Goal: Transaction & Acquisition: Purchase product/service

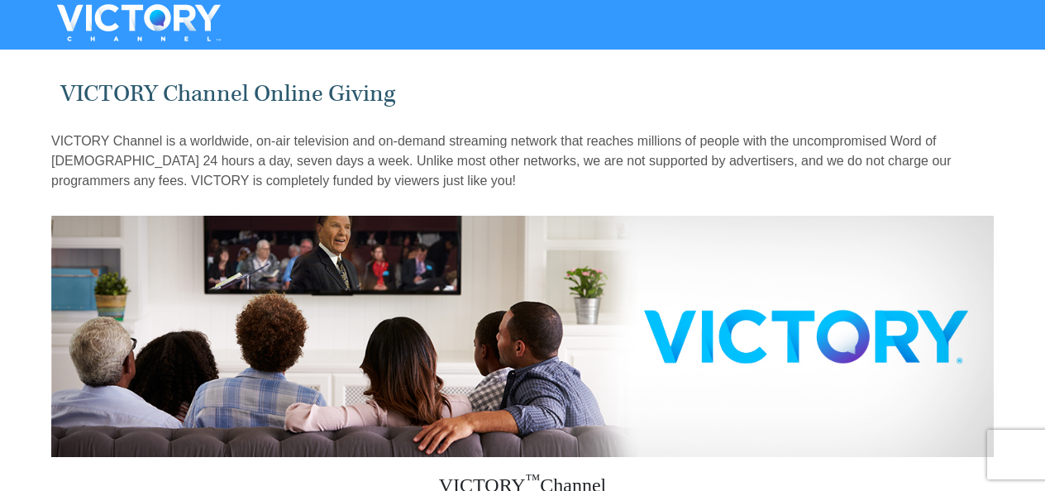
drag, startPoint x: 1043, startPoint y: 61, endPoint x: 1050, endPoint y: 121, distance: 59.9
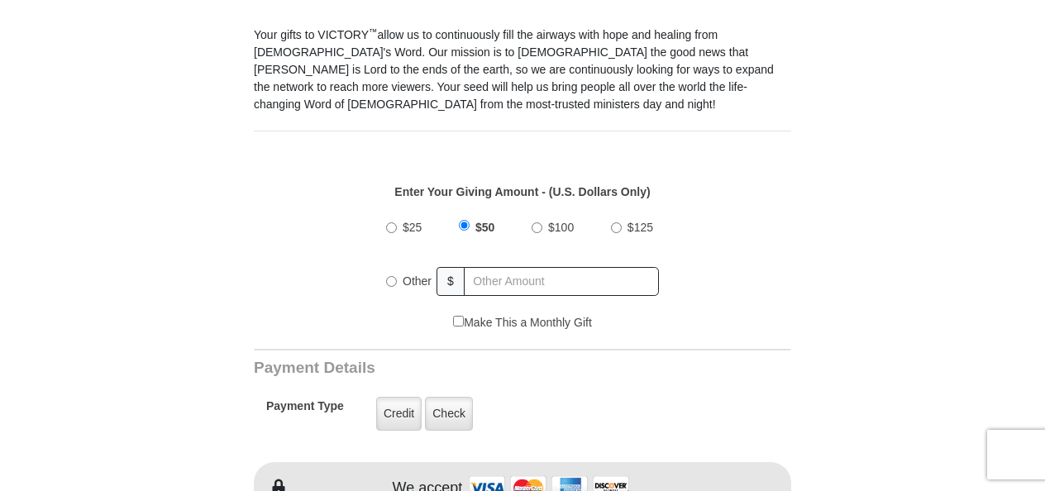
scroll to position [524, 0]
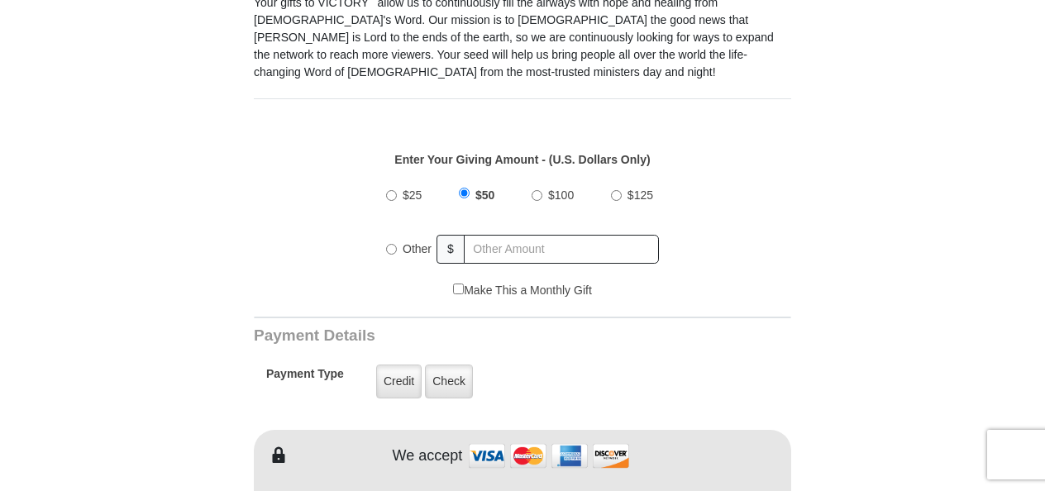
click at [539, 190] on input "$100" at bounding box center [536, 195] width 11 height 11
radio input "true"
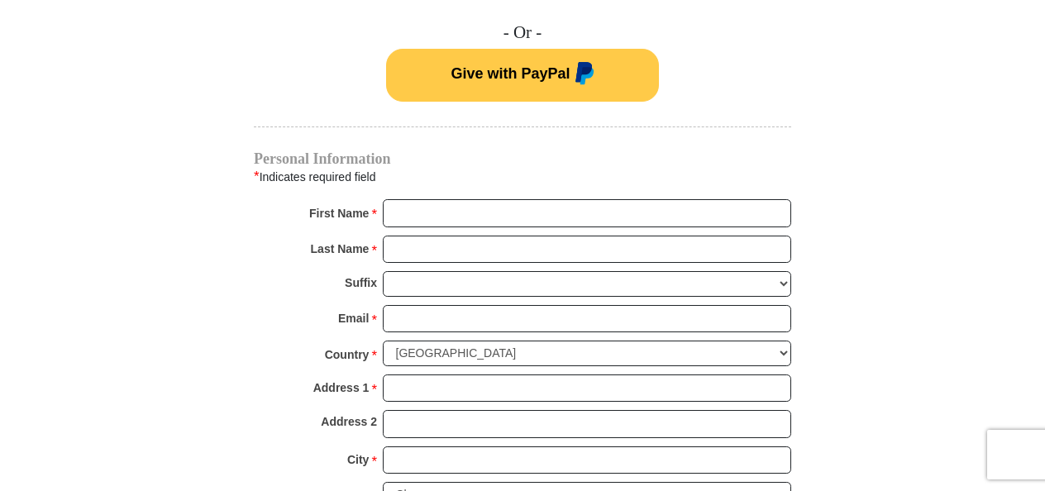
scroll to position [1156, 0]
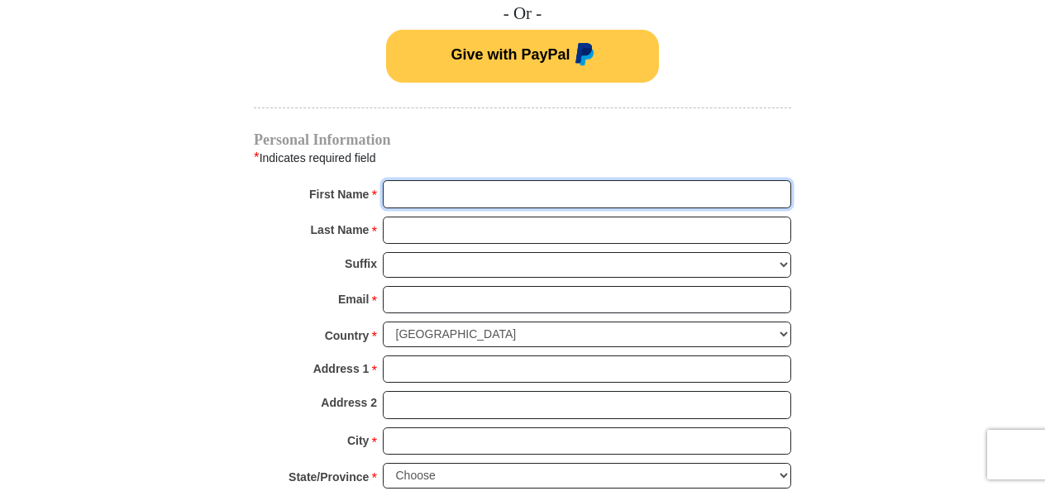
click at [588, 180] on input "First Name *" at bounding box center [587, 194] width 408 height 28
type input "[PERSON_NAME]"
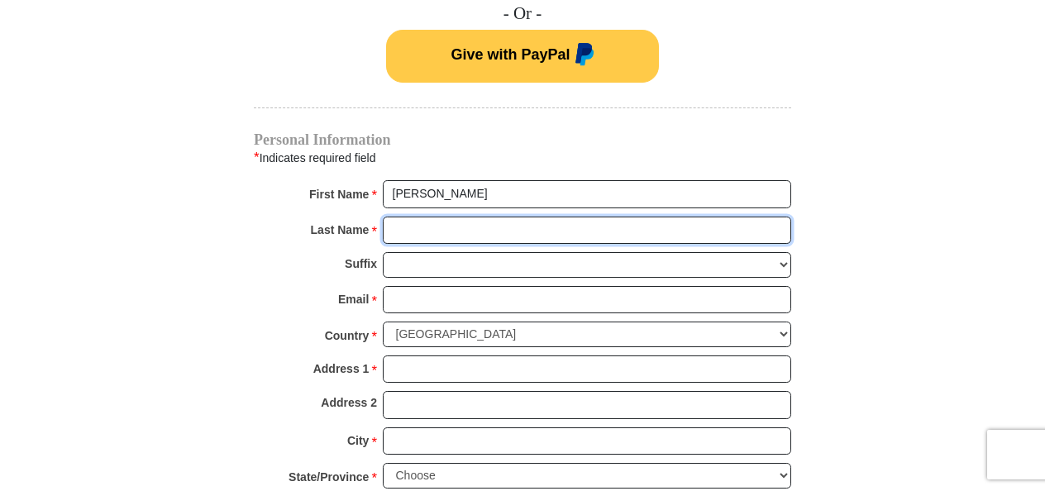
type input "[PERSON_NAME]"
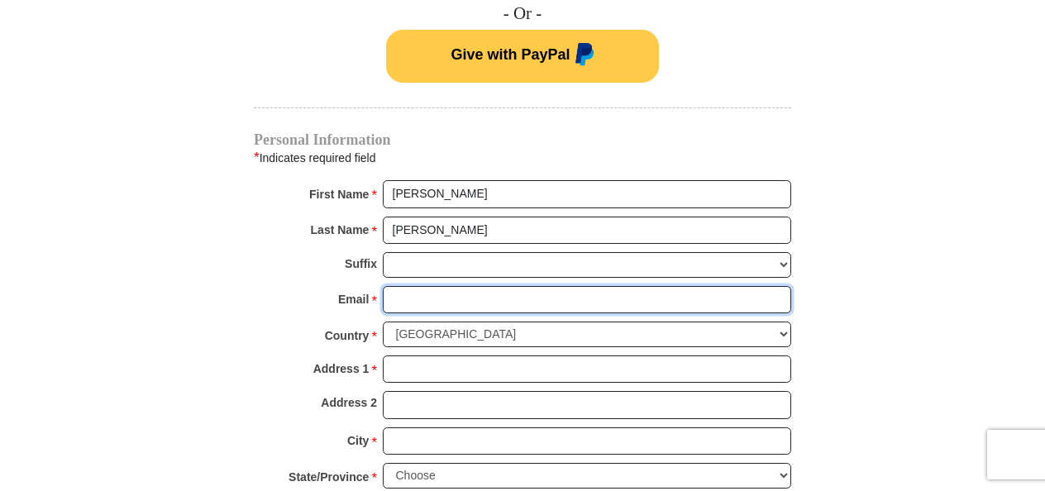
type input "[PERSON_NAME][EMAIL_ADDRESS][DOMAIN_NAME]"
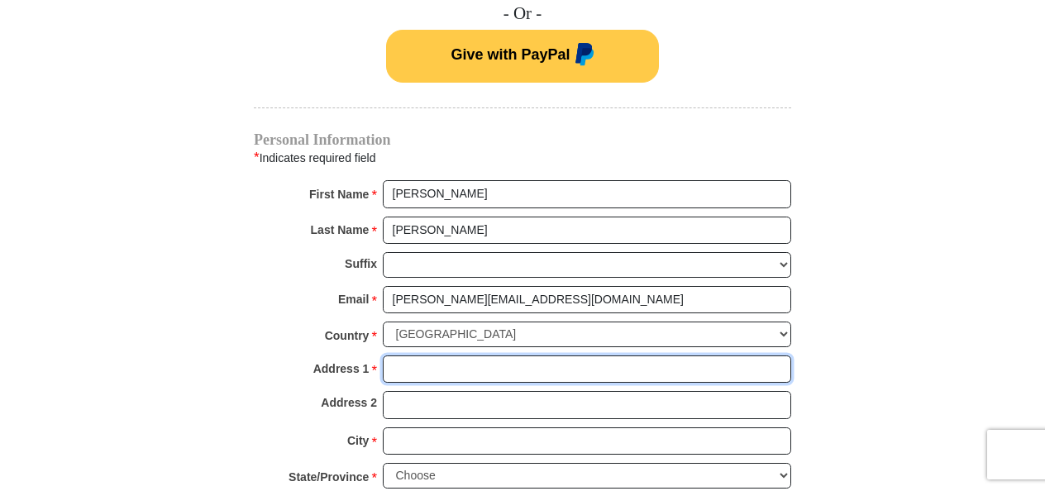
type input "111 Susquehanna Trail [GEOGRAPHIC_DATA]"
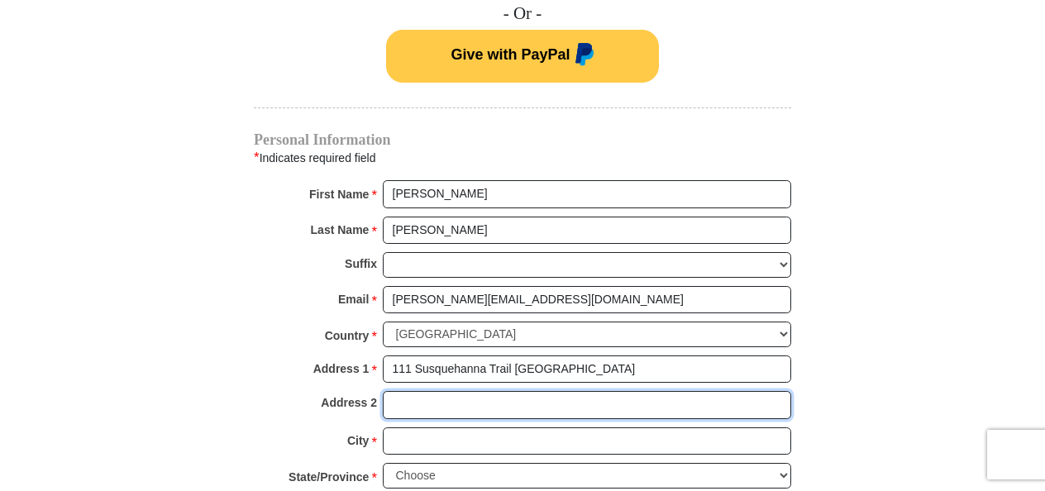
type input "111 Susquehanna Trail [GEOGRAPHIC_DATA]"
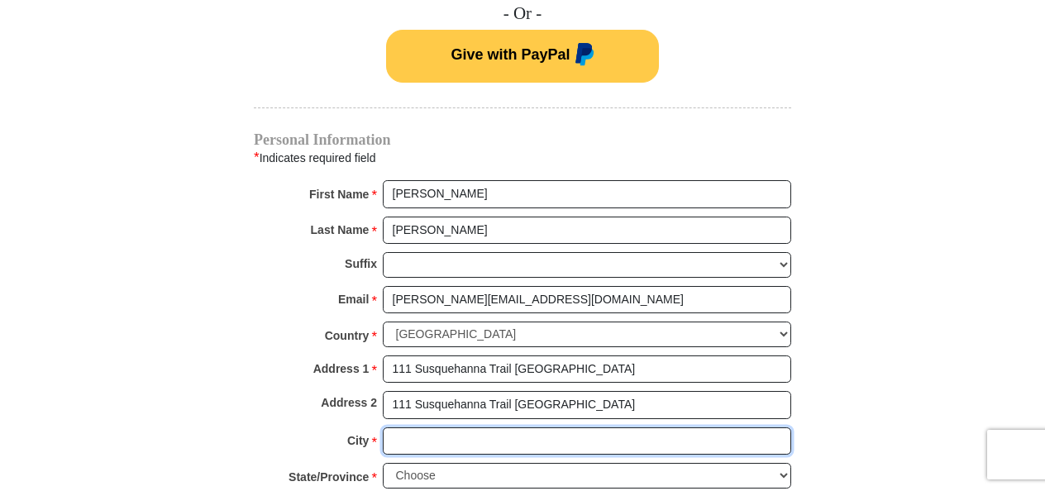
type input "[GEOGRAPHIC_DATA]"
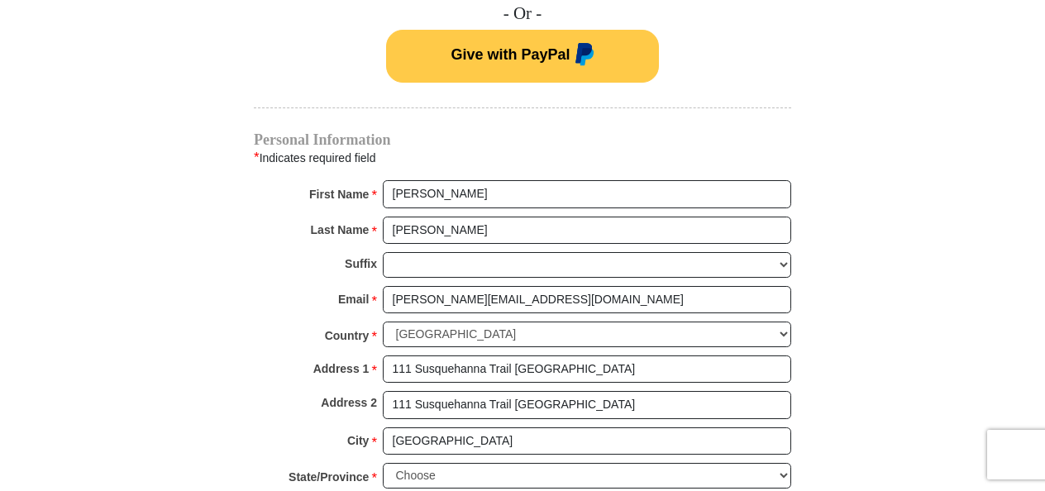
type input "17857"
type input "5708507931"
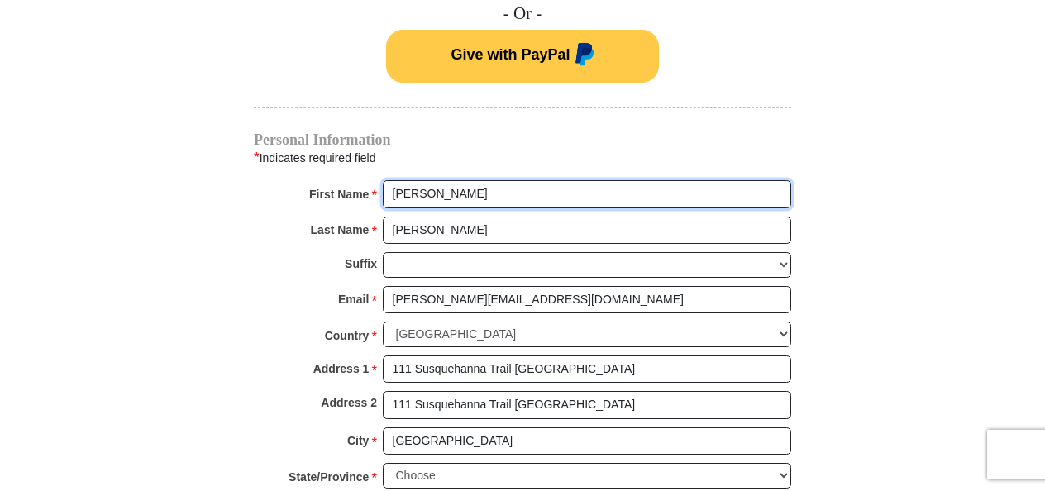
radio input "true"
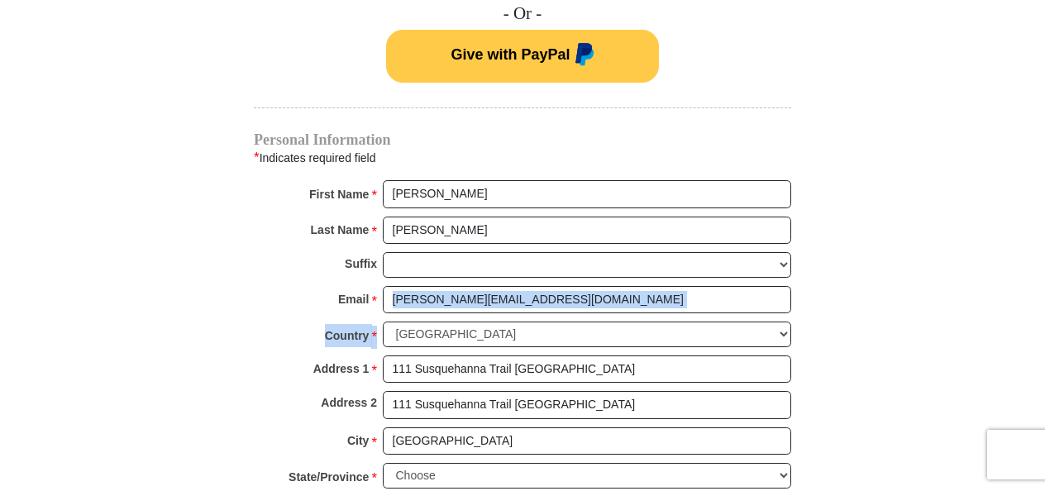
drag, startPoint x: 1044, startPoint y: 268, endPoint x: 1054, endPoint y: 304, distance: 37.7
click at [1044, 304] on html "VICTORY Channel Online Giving VICTORY Channel is a worldwide, on-air television…" at bounding box center [522, 296] width 1045 height 2905
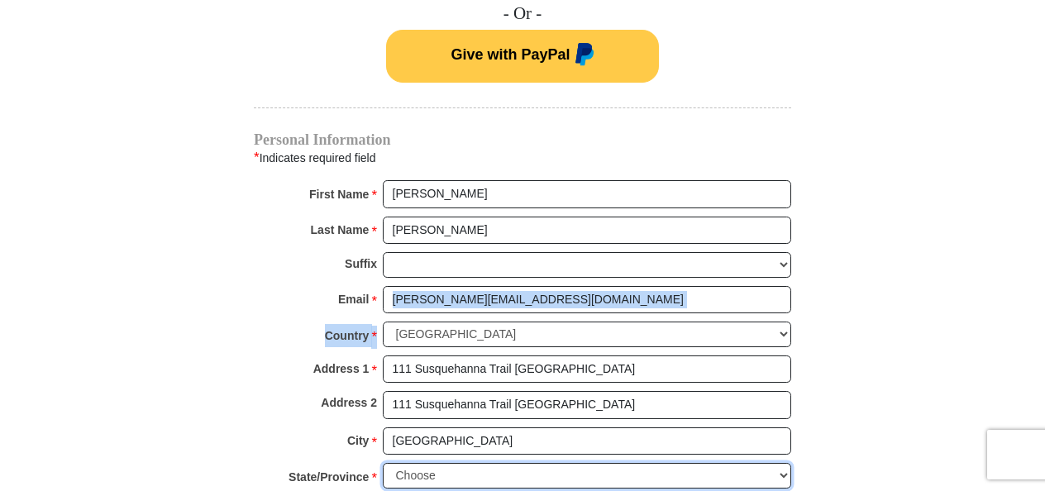
click at [778, 463] on select "Choose [US_STATE] [US_STATE] [US_STATE] [US_STATE] [US_STATE] Armed Forces Amer…" at bounding box center [587, 476] width 408 height 26
select select "PA"
click at [383, 463] on select "Choose [US_STATE] [US_STATE] [US_STATE] [US_STATE] [US_STATE] Armed Forces Amer…" at bounding box center [587, 476] width 408 height 26
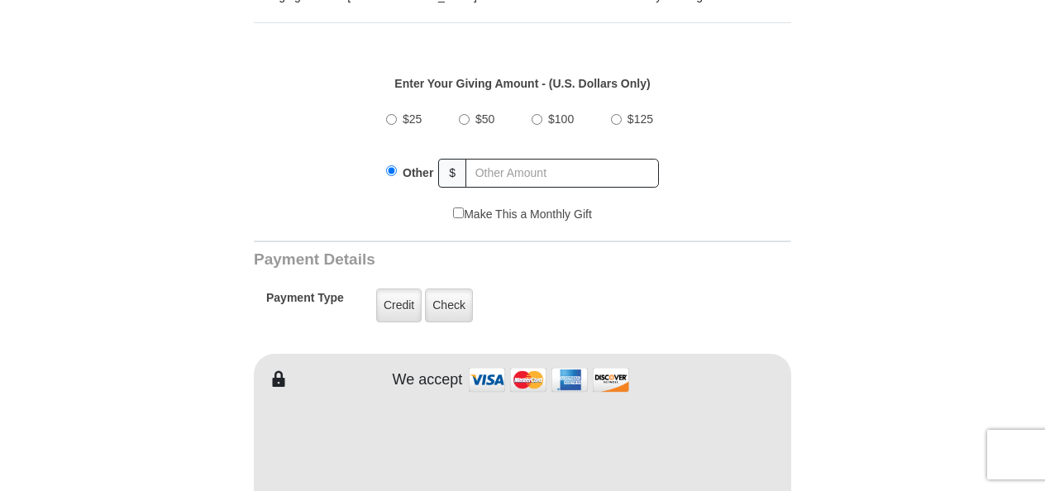
scroll to position [578, 0]
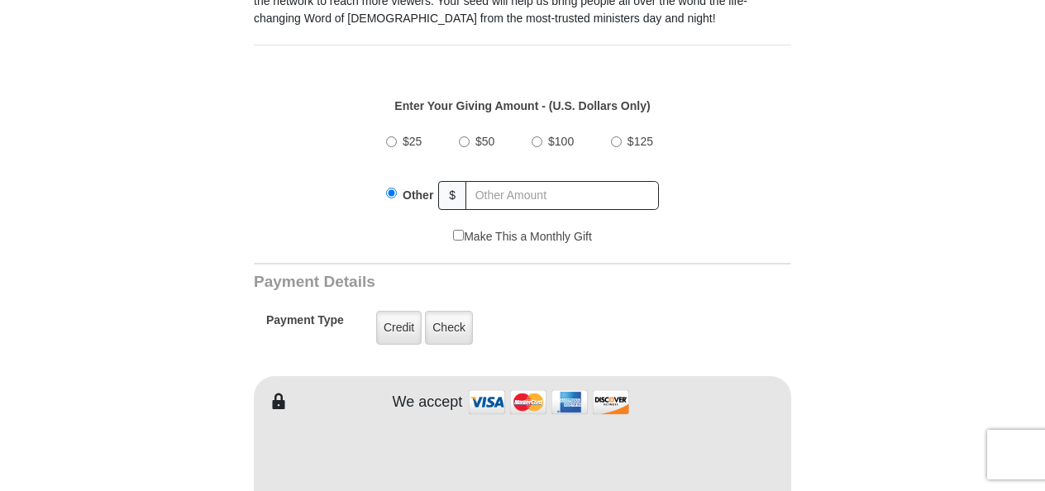
click at [537, 136] on input "$100" at bounding box center [536, 141] width 11 height 11
radio input "true"
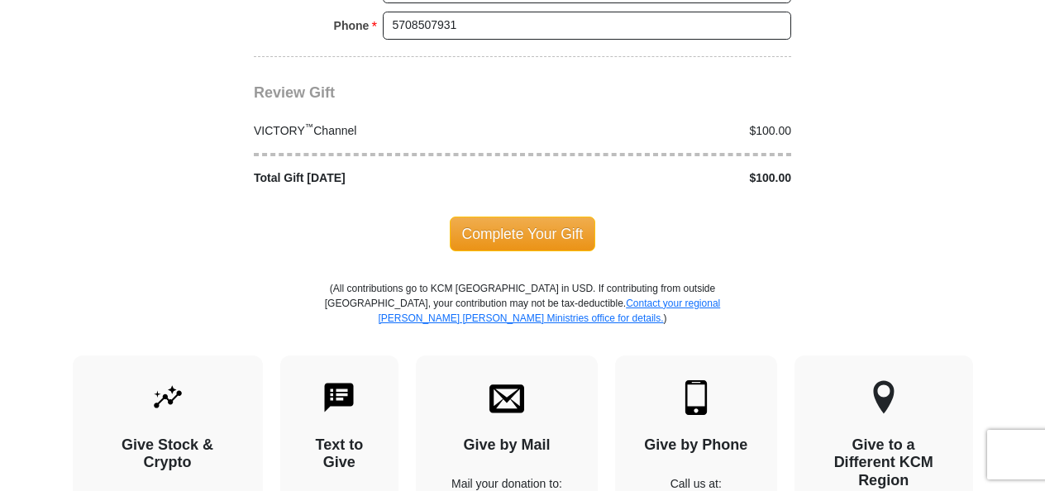
scroll to position [1686, 0]
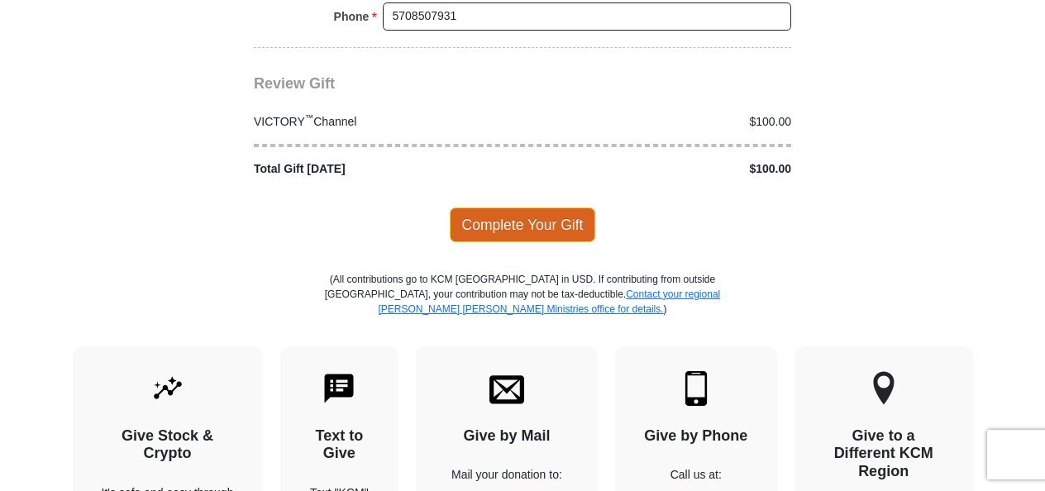
click at [512, 207] on span "Complete Your Gift" at bounding box center [523, 224] width 146 height 35
